Goal: Task Accomplishment & Management: Manage account settings

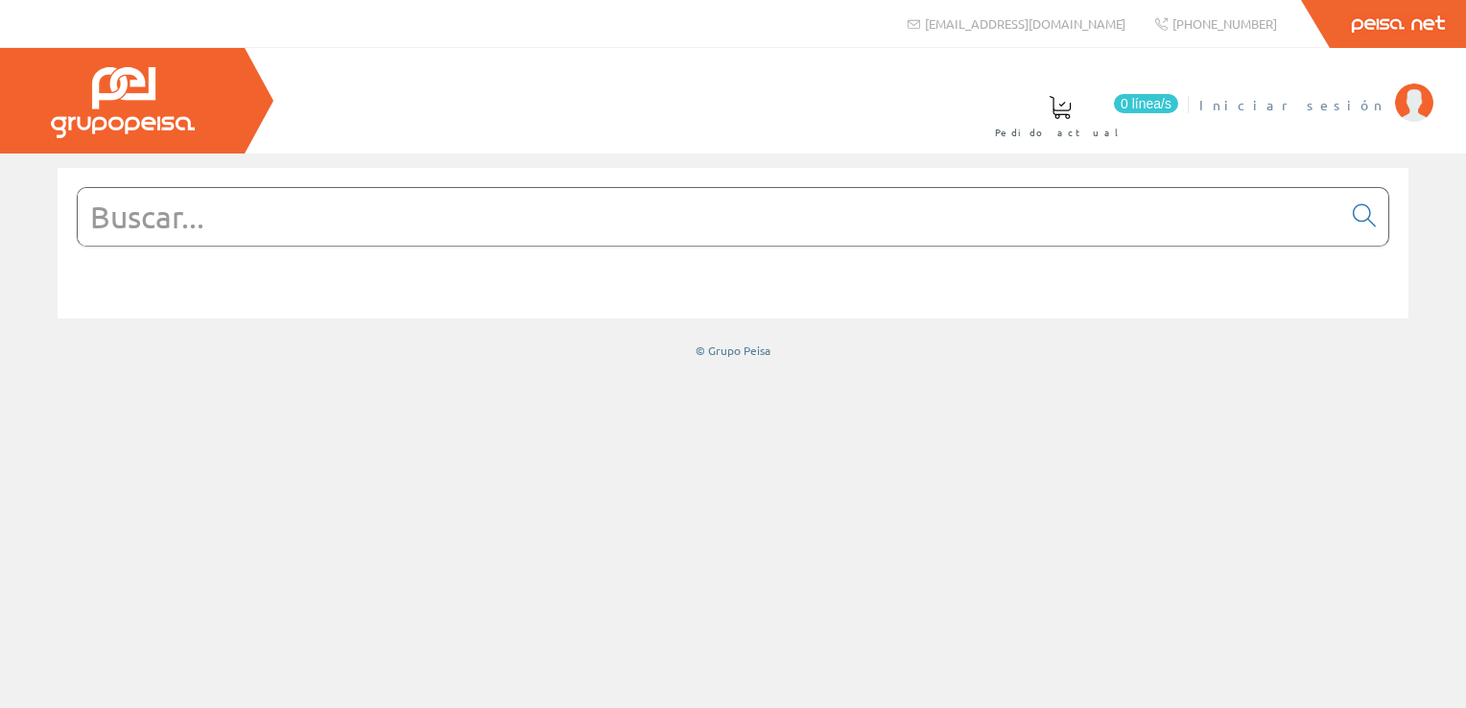
click at [1353, 107] on span "Iniciar sesión" at bounding box center [1292, 104] width 186 height 19
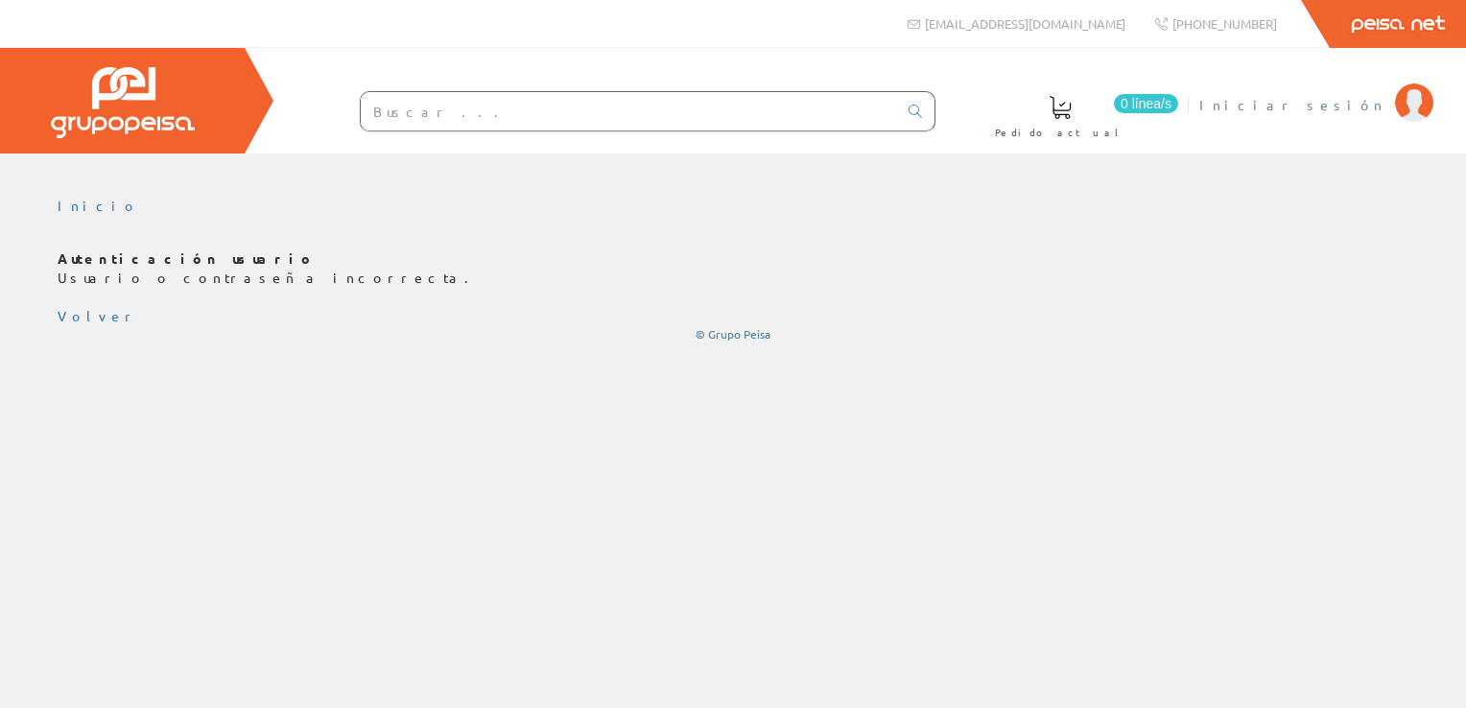
click at [1351, 104] on span "Iniciar sesión" at bounding box center [1292, 104] width 186 height 19
click at [120, 266] on p "Autenticación usuario Usuario o contraseña incorrecta." at bounding box center [733, 268] width 1351 height 38
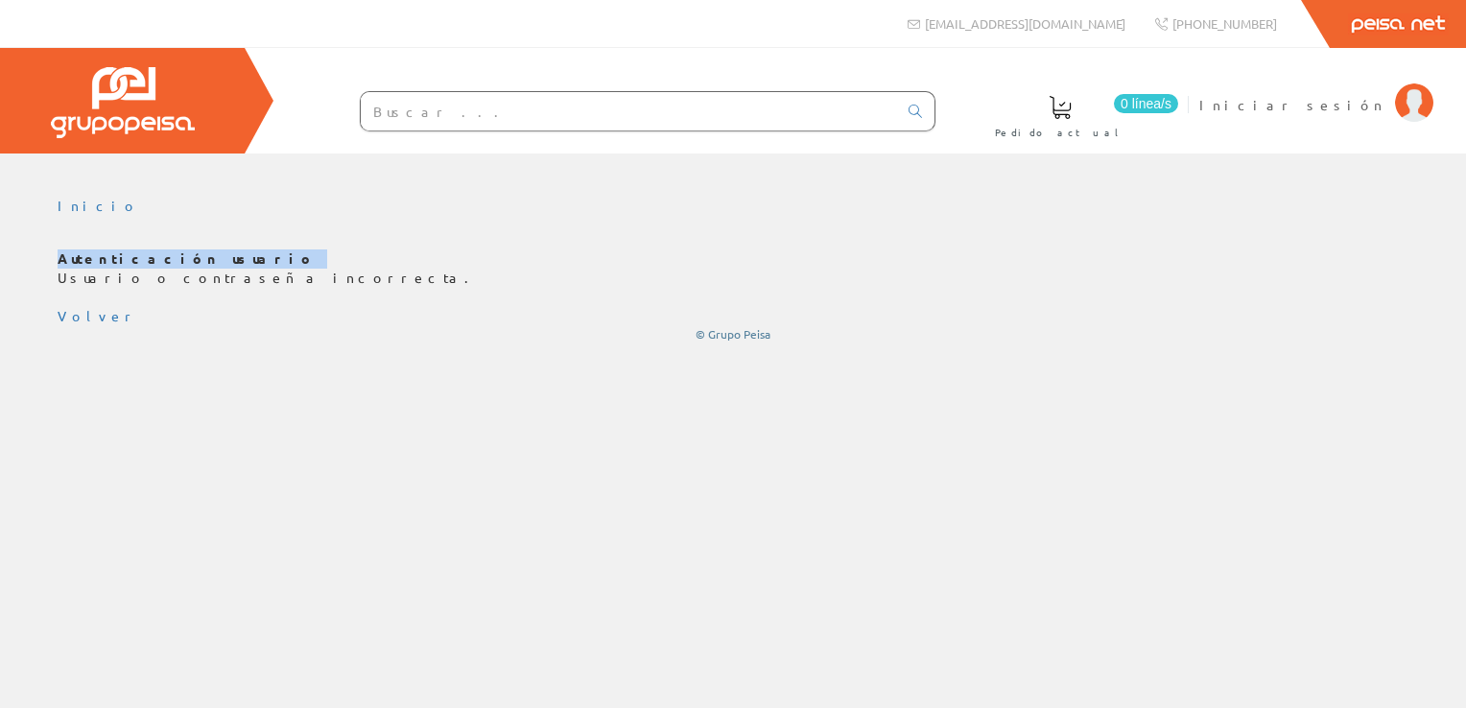
drag, startPoint x: 120, startPoint y: 266, endPoint x: 307, endPoint y: 255, distance: 187.4
click at [307, 255] on p "Autenticación usuario Usuario o contraseña incorrecta." at bounding box center [733, 268] width 1351 height 38
click at [1351, 109] on span "Iniciar sesión" at bounding box center [1292, 104] width 186 height 19
click at [1355, 103] on span "Iniciar sesión" at bounding box center [1292, 104] width 186 height 19
